Goal: Register for event/course

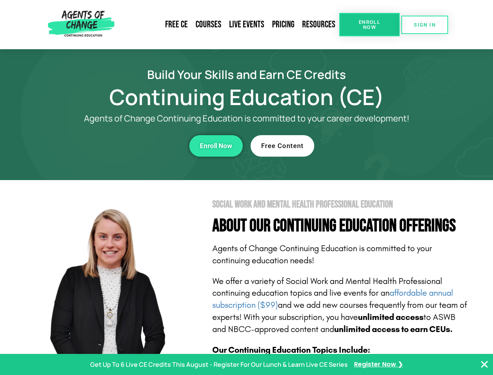
click at [246, 187] on section "Social Work and Mental Health Professional Education About Our Continuing Educa…" at bounding box center [246, 344] width 493 height 328
click at [369, 25] on span "Enroll Now" at bounding box center [370, 25] width 36 height 10
click at [425, 25] on span "SIGN IN" at bounding box center [425, 24] width 22 height 5
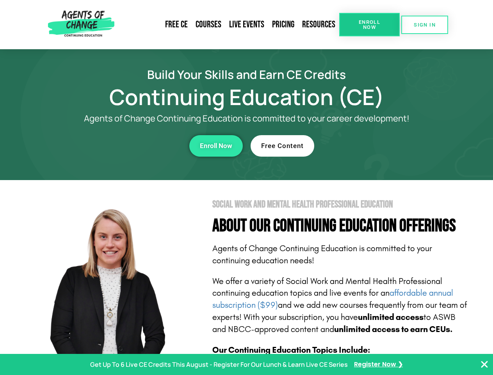
click at [135, 146] on div "Enroll Now" at bounding box center [135, 145] width 215 height 21
click at [216, 146] on span "Enroll Now" at bounding box center [216, 145] width 32 height 7
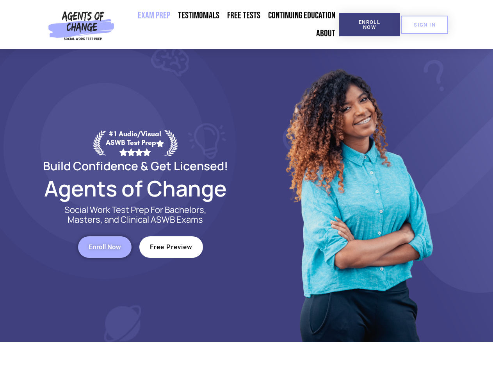
click at [247, 187] on div at bounding box center [358, 195] width 222 height 293
click at [369, 25] on span "Enroll Now" at bounding box center [370, 25] width 36 height 10
click at [425, 25] on span "SIGN IN" at bounding box center [425, 24] width 22 height 5
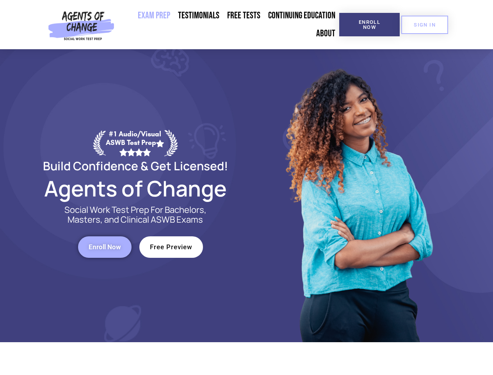
click at [105, 247] on span "Enroll Now" at bounding box center [105, 247] width 32 height 7
click at [171, 247] on span "Free Preview" at bounding box center [171, 247] width 43 height 7
